Goal: Find specific page/section: Find specific page/section

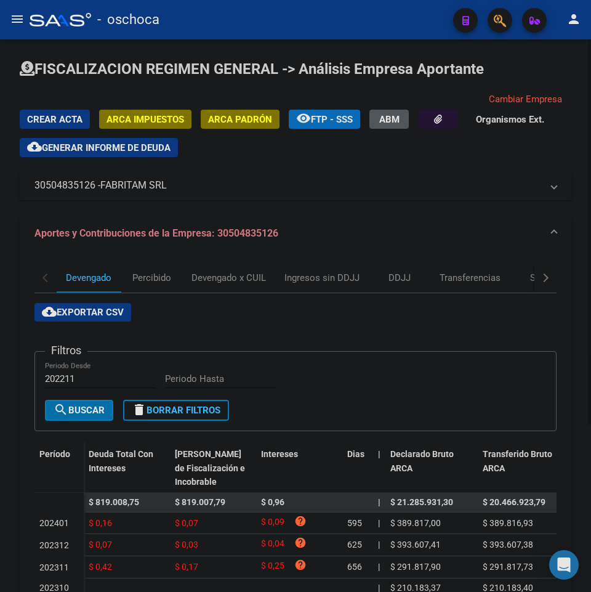
scroll to position [45, 0]
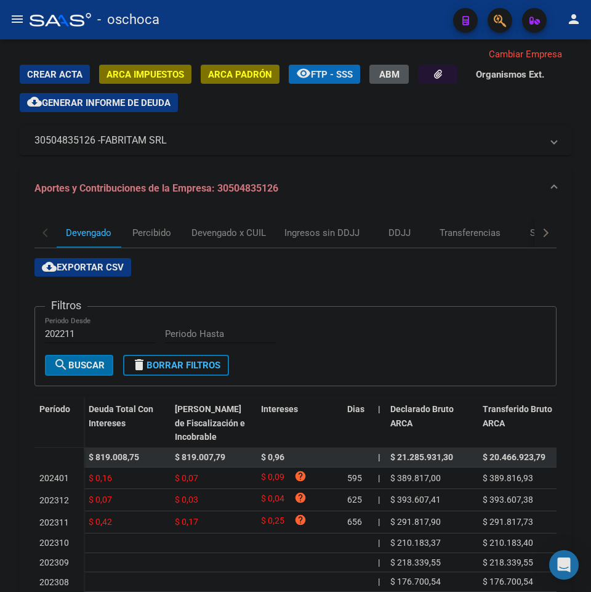
click at [14, 17] on mat-icon "menu" at bounding box center [17, 19] width 15 height 15
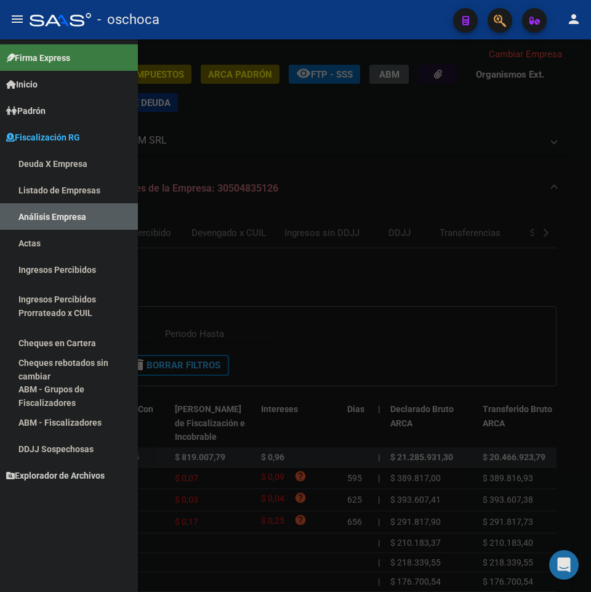
click at [70, 212] on link "Análisis Empresa" at bounding box center [69, 216] width 138 height 26
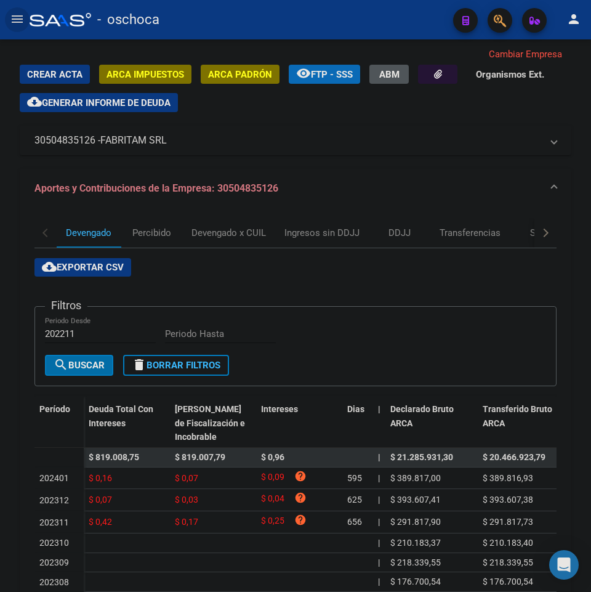
click at [23, 26] on mat-icon "menu" at bounding box center [17, 19] width 15 height 15
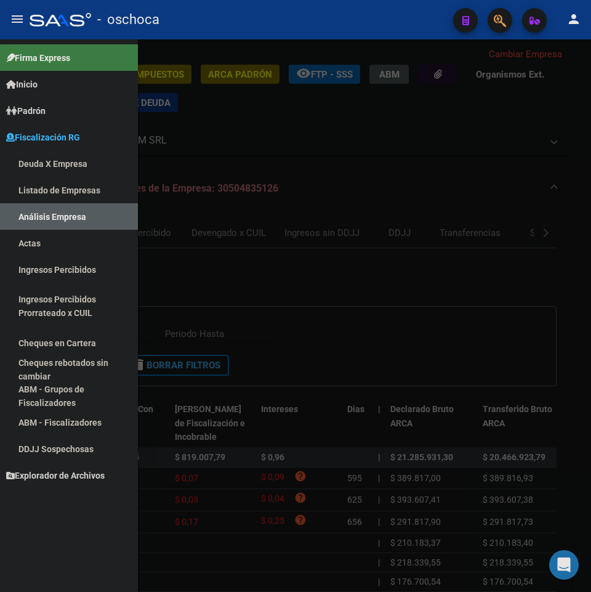
click at [48, 264] on link "Ingresos Percibidos" at bounding box center [69, 269] width 138 height 26
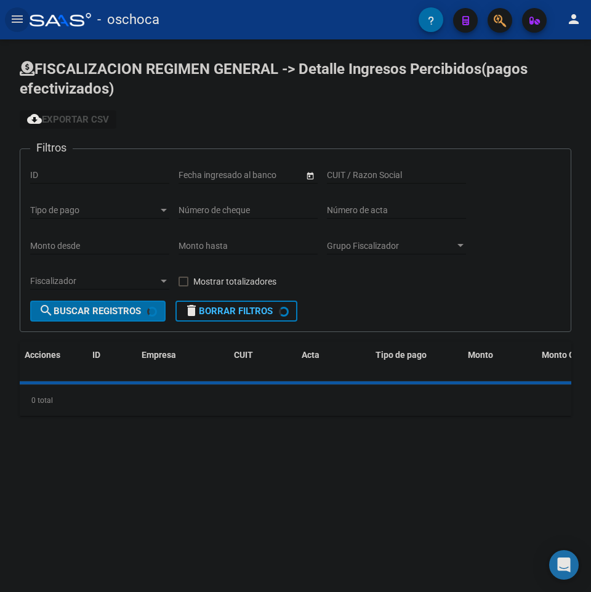
click at [12, 12] on mat-icon "menu" at bounding box center [17, 19] width 15 height 15
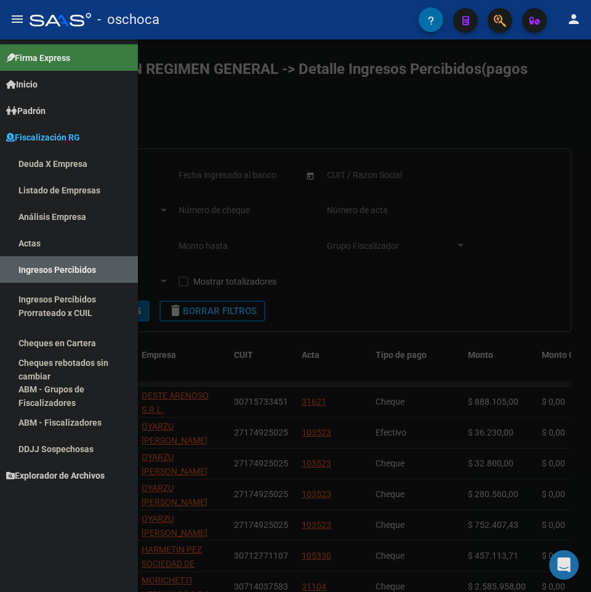
click at [39, 204] on link "Análisis Empresa" at bounding box center [69, 216] width 138 height 26
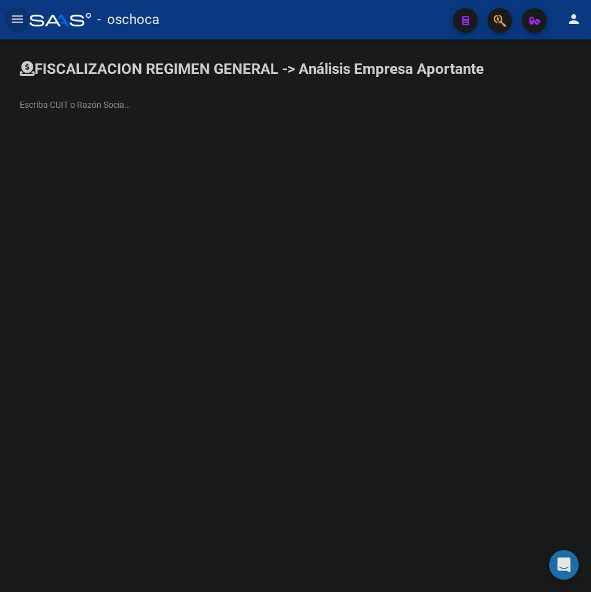
click at [59, 83] on div "Escriba CUIT o Razón Social para buscar" at bounding box center [296, 91] width 552 height 65
click at [60, 91] on div "Escriba CUIT o Razón Social para buscar" at bounding box center [75, 101] width 111 height 25
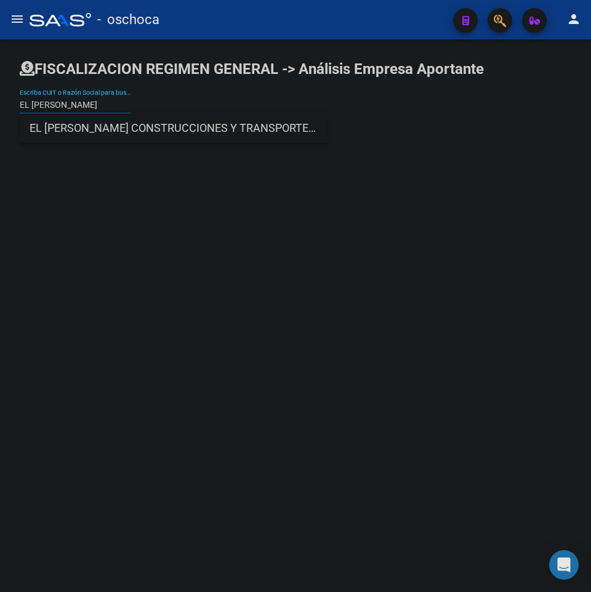
type input "EL [PERSON_NAME]"
click at [91, 117] on span "EL [PERSON_NAME] CONSTRUCCIONES Y TRANSPORTES S A C I I F Y A" at bounding box center [174, 128] width 288 height 30
